Goal: Book appointment/travel/reservation

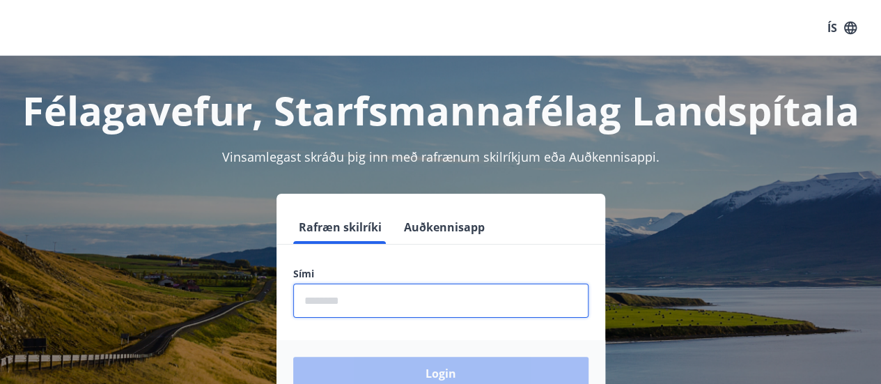
click at [379, 296] on input "phone" at bounding box center [440, 300] width 295 height 34
type input "********"
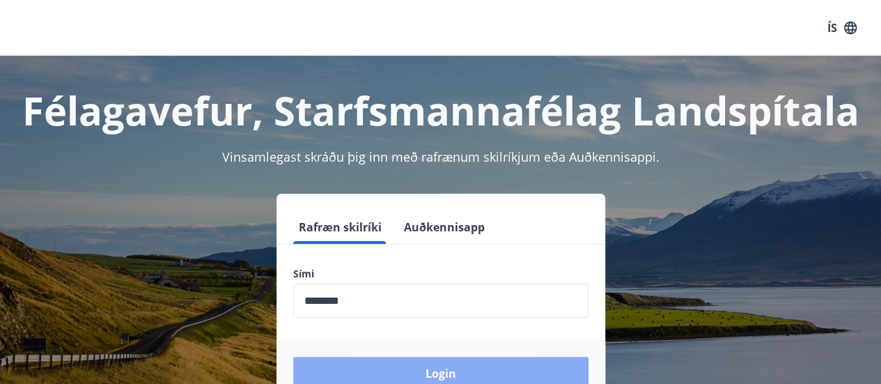
click at [522, 374] on button "Login" at bounding box center [440, 372] width 295 height 33
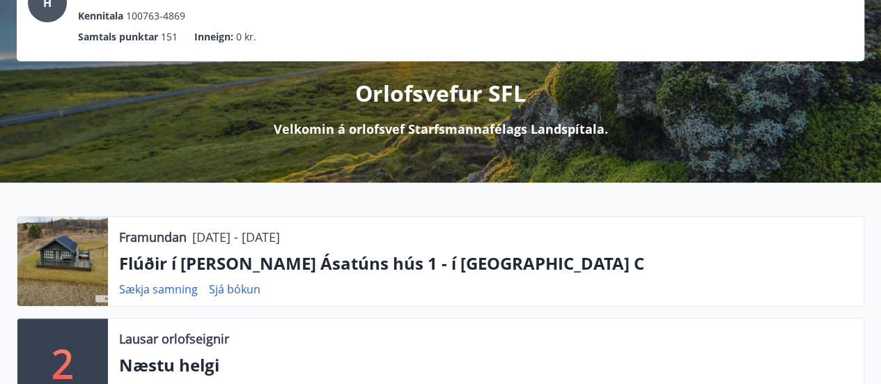
scroll to position [313, 0]
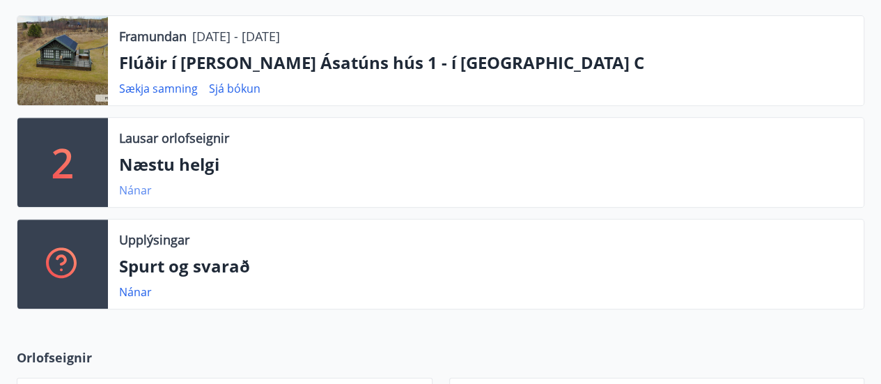
click at [132, 189] on link "Nánar" at bounding box center [135, 189] width 33 height 15
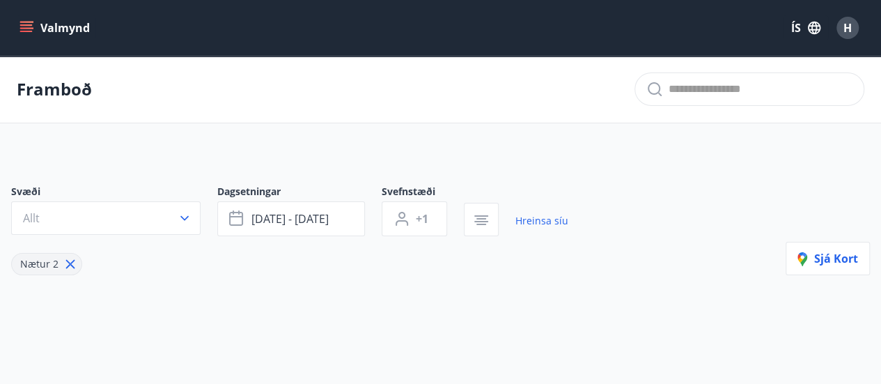
type input "*"
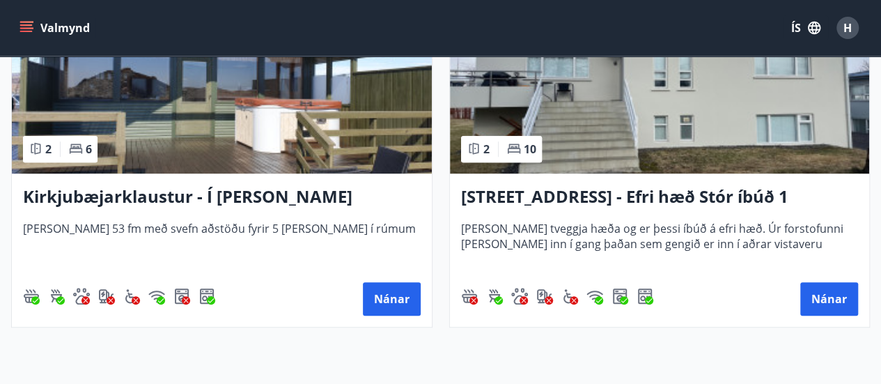
scroll to position [375, 0]
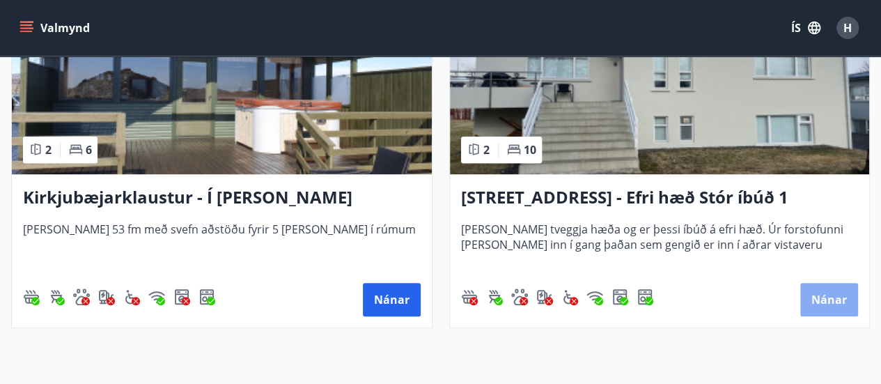
click at [826, 304] on button "Nánar" at bounding box center [829, 299] width 58 height 33
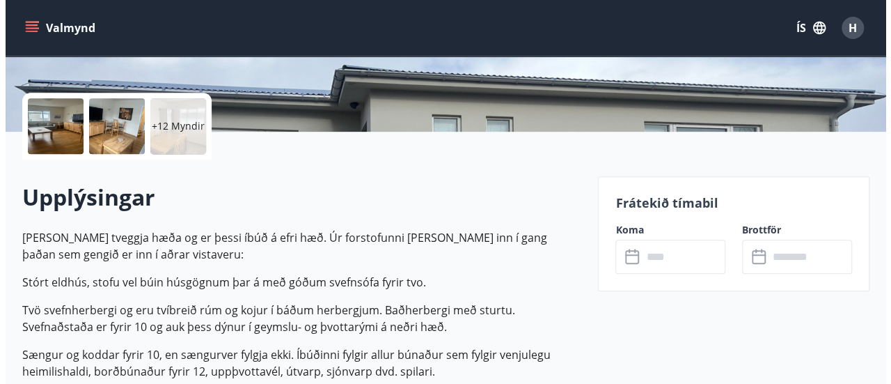
scroll to position [289, 0]
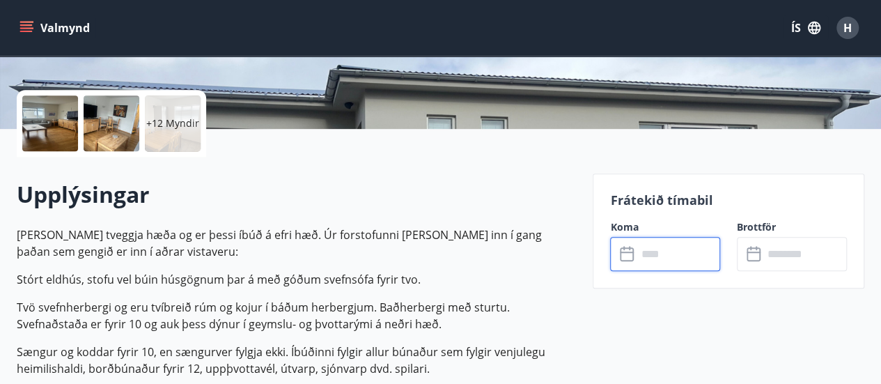
click at [636, 252] on input "text" at bounding box center [678, 254] width 84 height 34
